Goal: Transaction & Acquisition: Purchase product/service

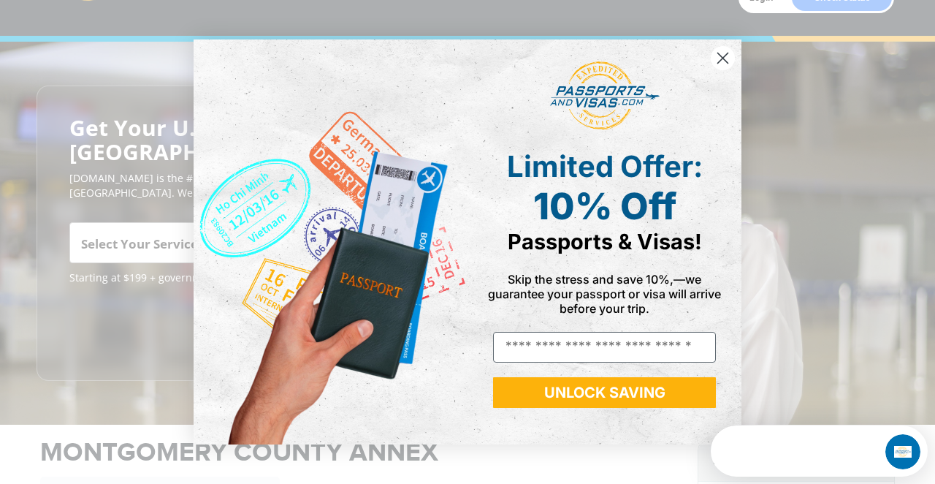
click at [725, 56] on circle "Close dialog" at bounding box center [723, 58] width 24 height 24
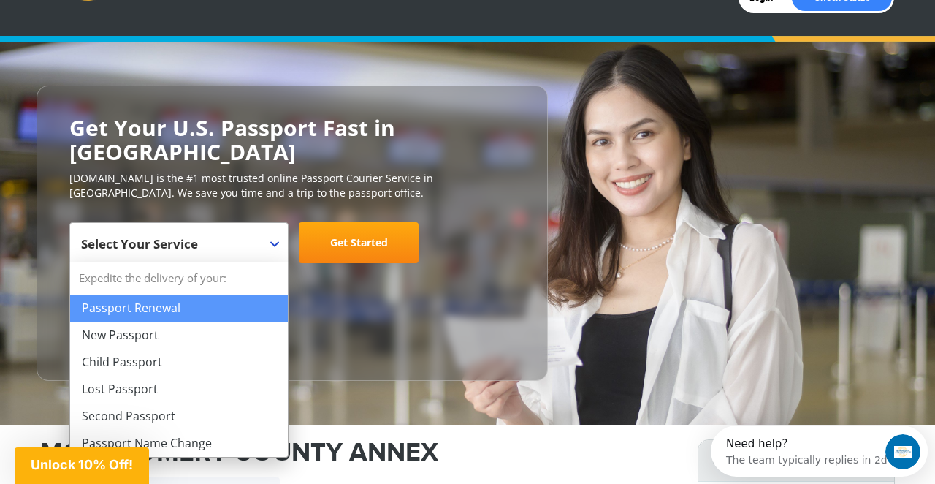
click at [277, 241] on b at bounding box center [274, 244] width 9 height 6
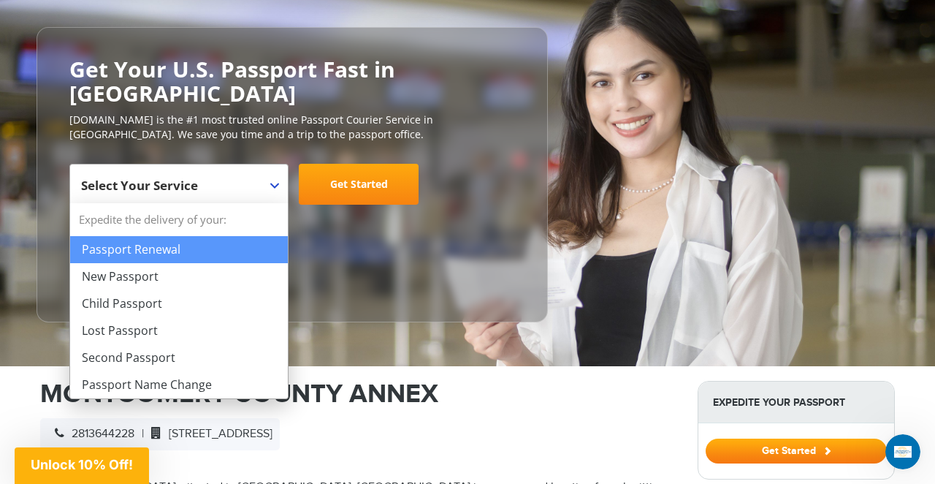
scroll to position [149, 0]
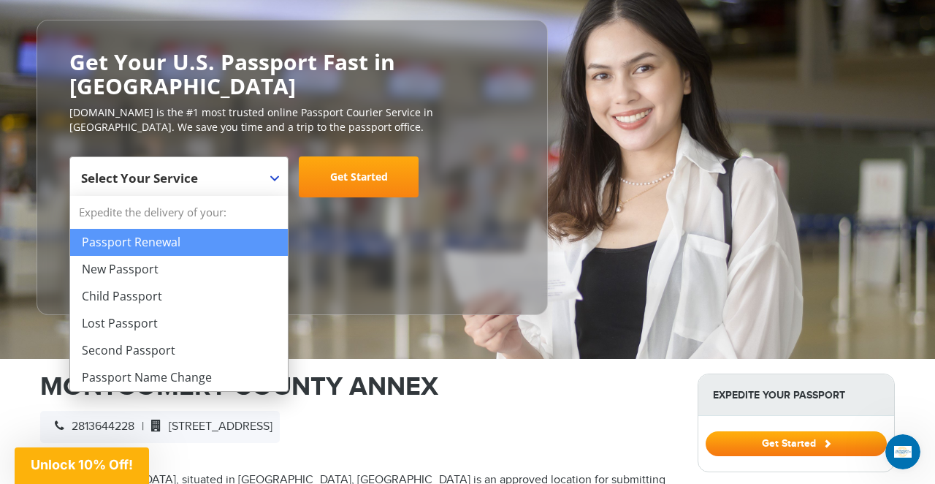
select select "**********"
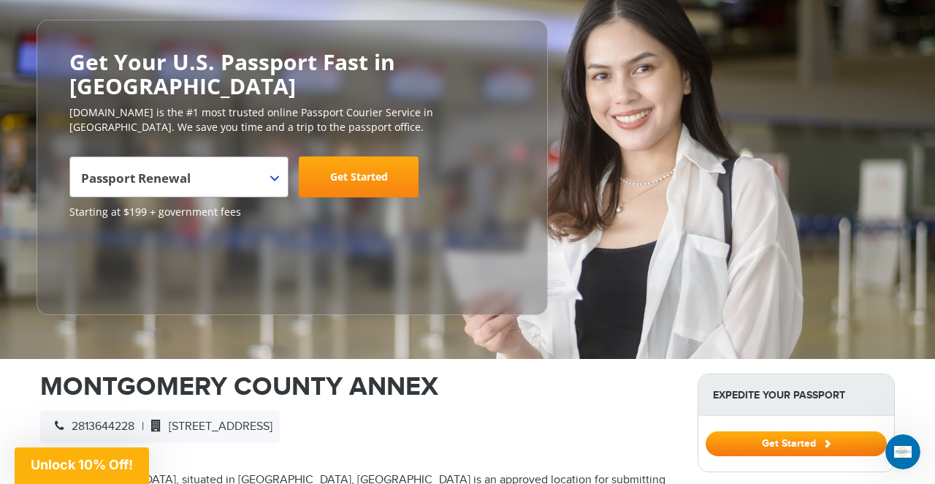
click at [348, 176] on link "Get Started" at bounding box center [359, 176] width 120 height 41
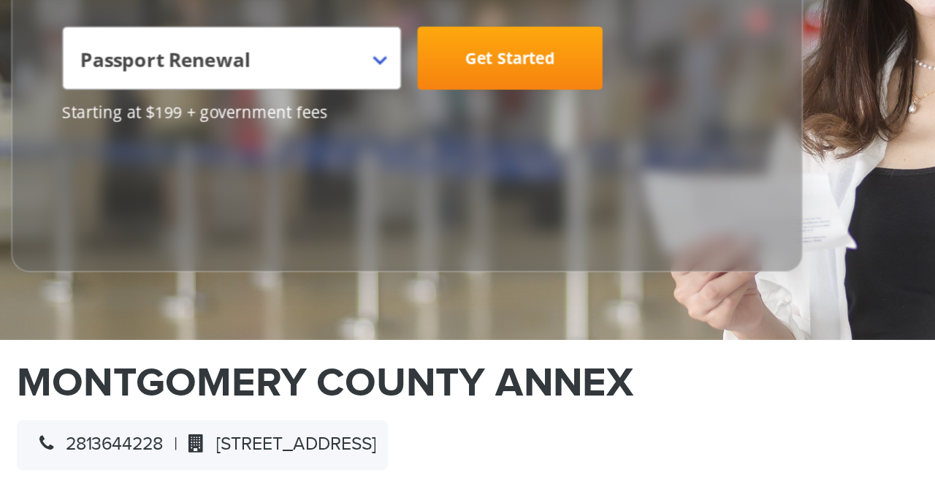
scroll to position [289, 0]
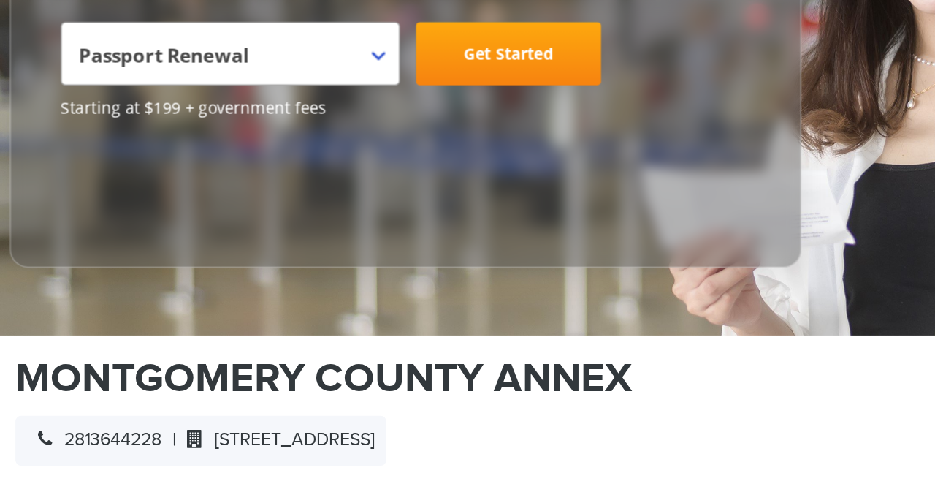
click at [184, 37] on span "Passport Renewal" at bounding box center [177, 43] width 192 height 41
click at [328, 31] on link "Get Started" at bounding box center [359, 37] width 120 height 41
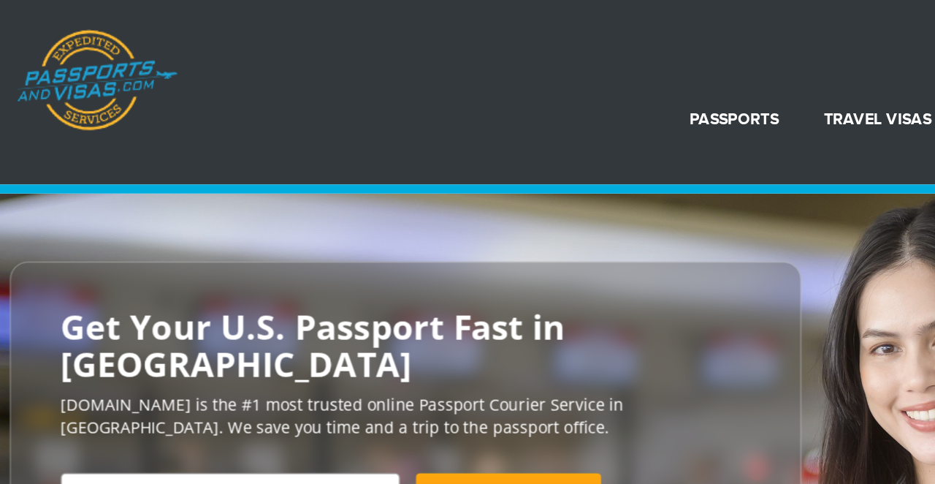
scroll to position [0, 0]
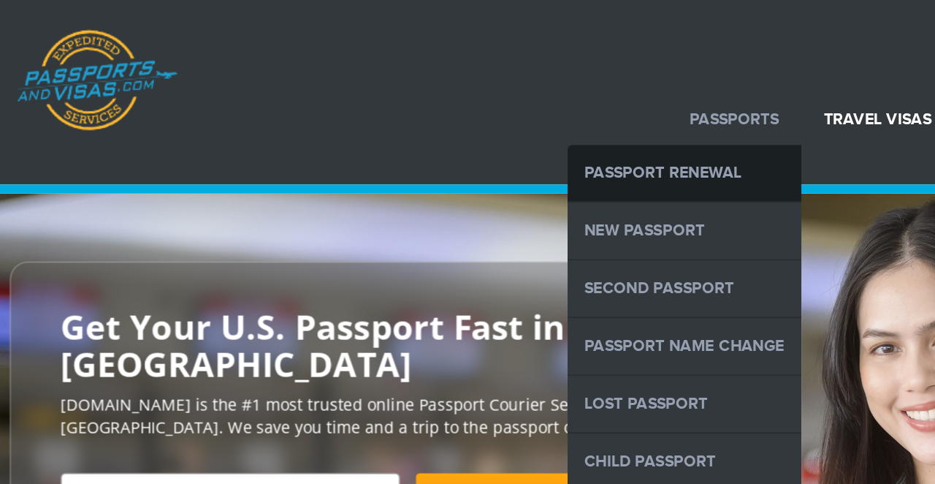
click at [466, 109] on link "Passport Renewal" at bounding box center [472, 112] width 151 height 37
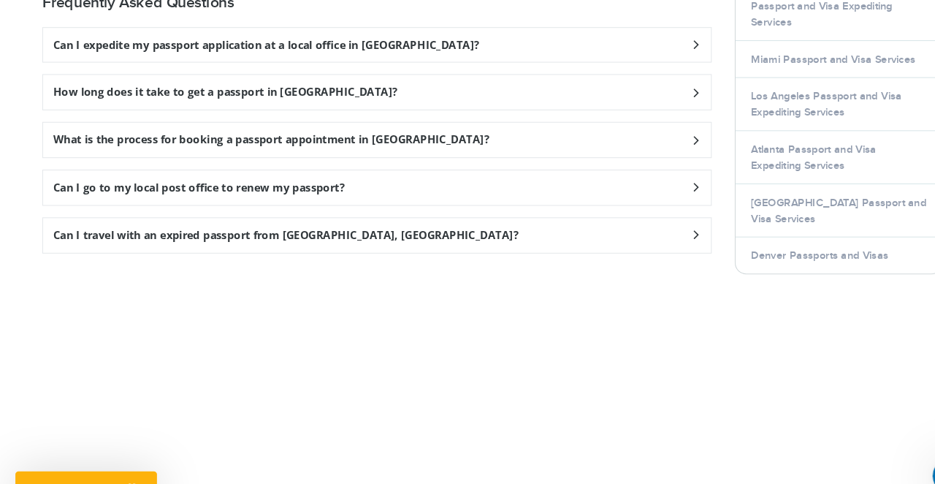
scroll to position [2049, 0]
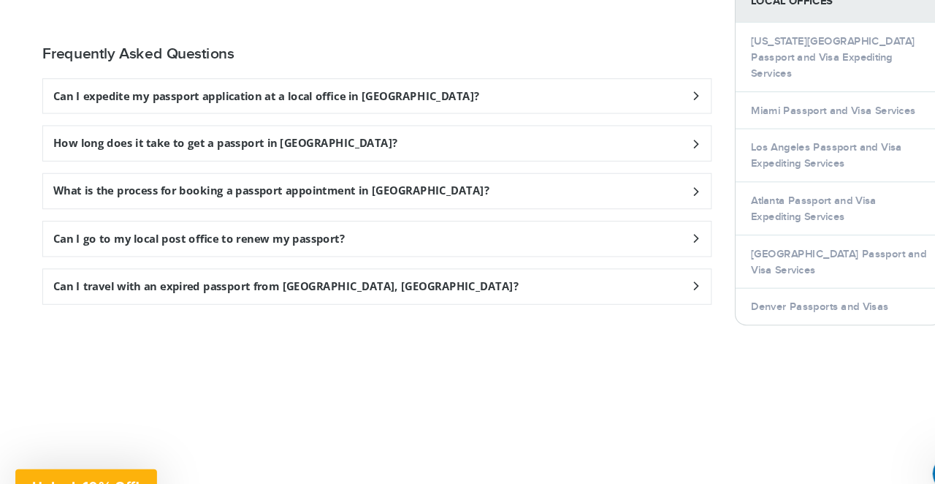
click at [662, 98] on icon at bounding box center [661, 93] width 15 height 10
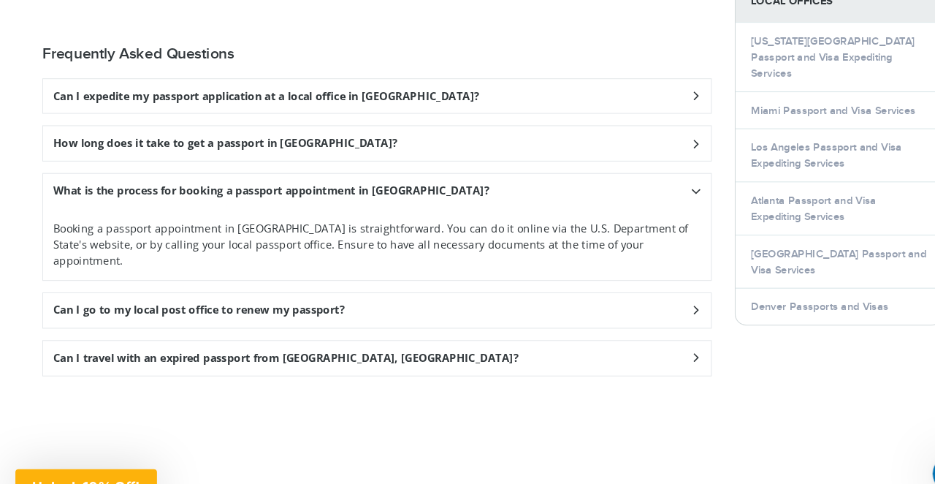
click at [661, 90] on icon at bounding box center [661, 93] width 15 height 10
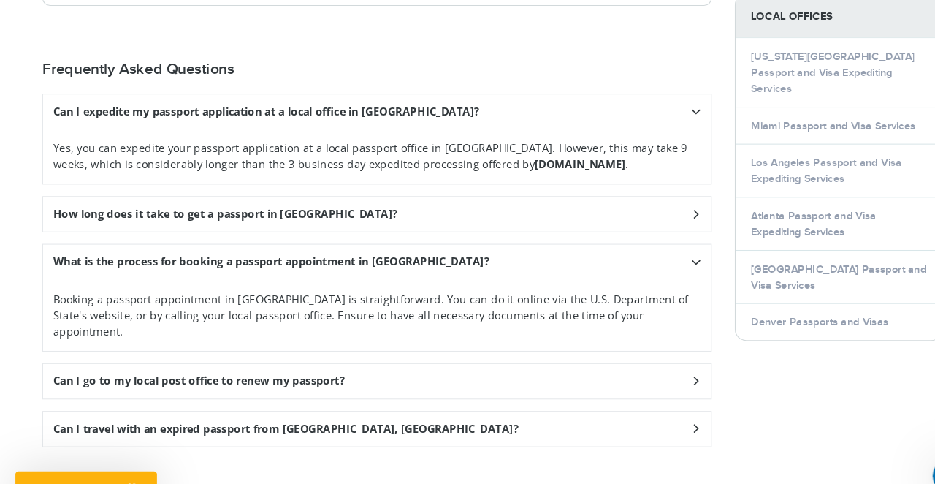
scroll to position [2018, 0]
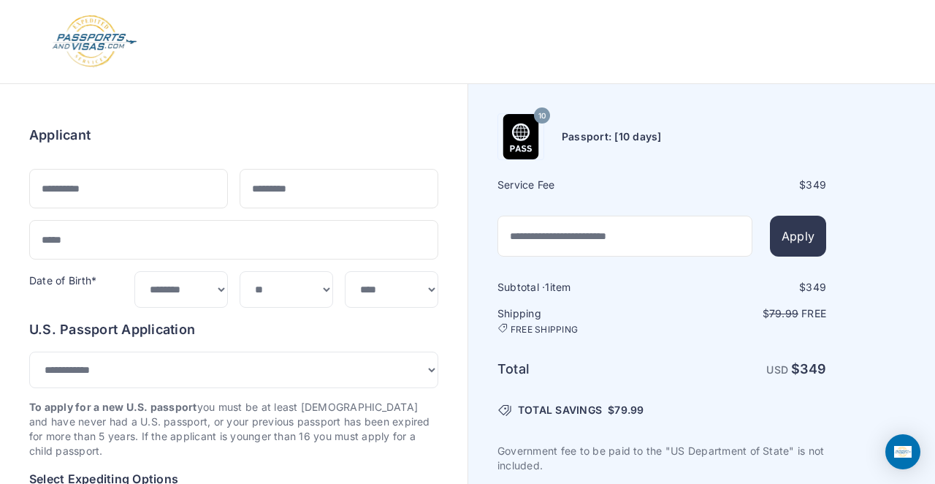
select select "***"
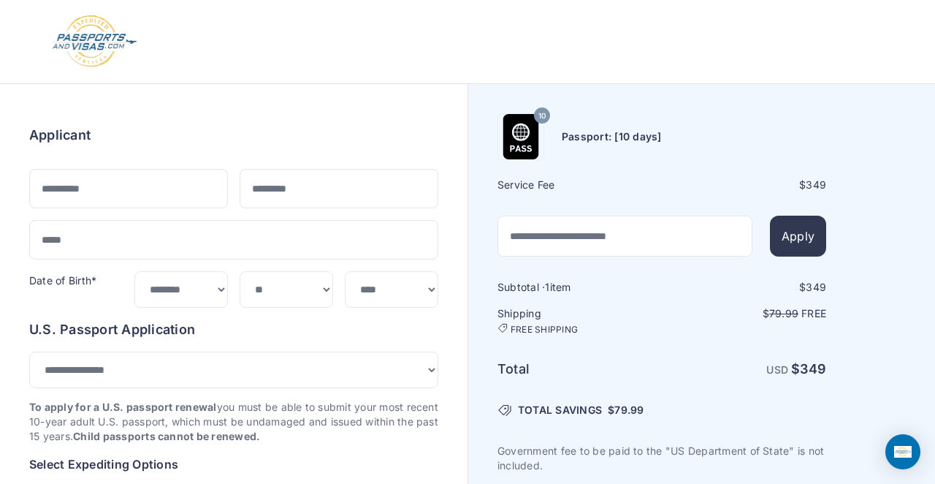
select select "*******"
